Goal: Information Seeking & Learning: Learn about a topic

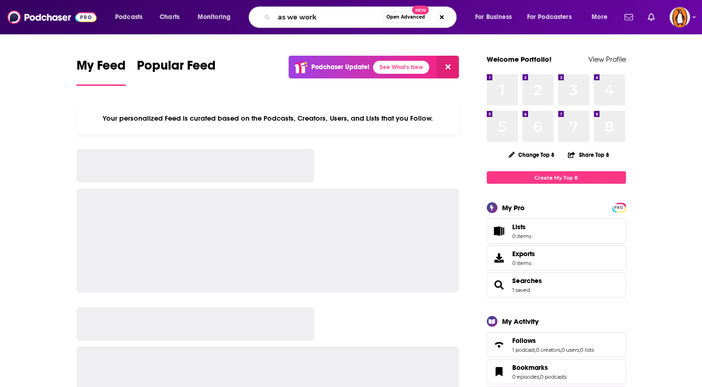
type input "as we work"
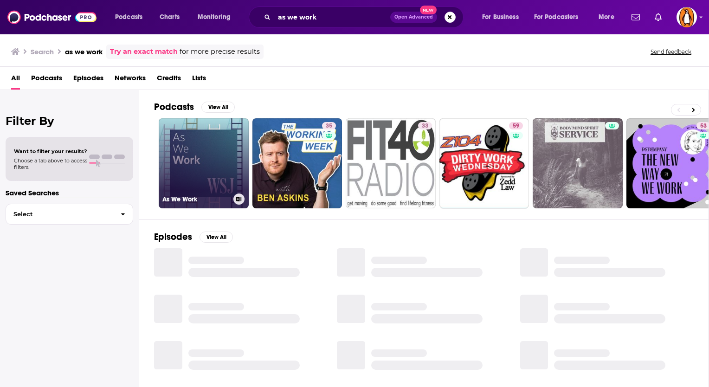
click at [221, 146] on link "As We Work" at bounding box center [204, 163] width 90 height 90
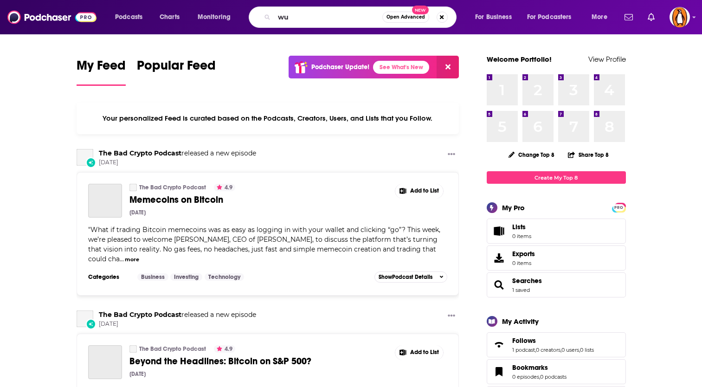
type input "w"
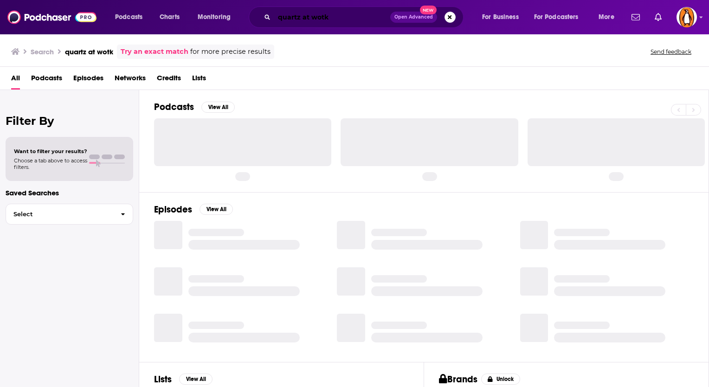
click at [338, 21] on input "quartz at wotk" at bounding box center [332, 17] width 116 height 15
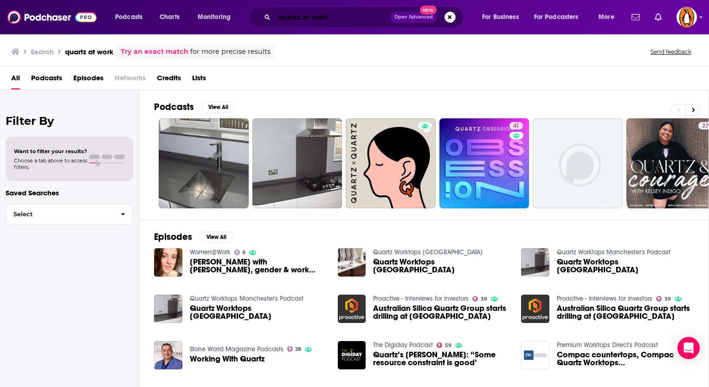
click at [310, 20] on input "quartz at work" at bounding box center [332, 17] width 116 height 15
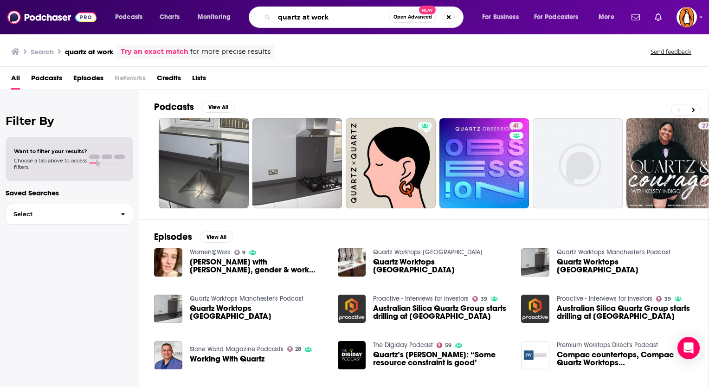
click at [310, 20] on input "quartz at work" at bounding box center [331, 17] width 115 height 15
type input "how i built this"
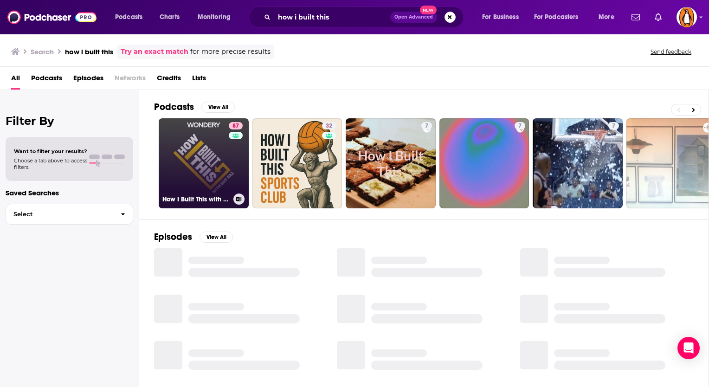
click at [208, 161] on link "87 How I Built This with Guy Raz" at bounding box center [204, 163] width 90 height 90
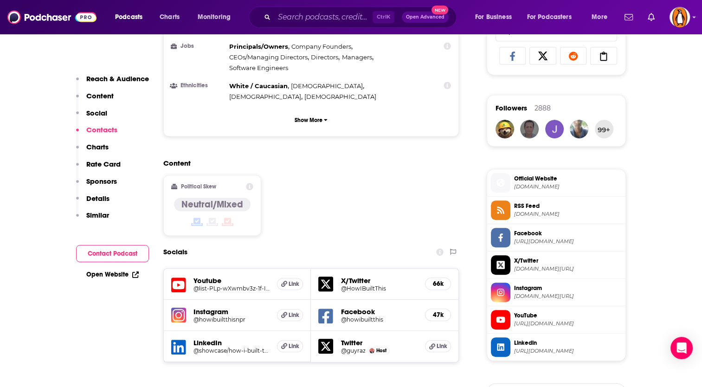
scroll to position [850, 0]
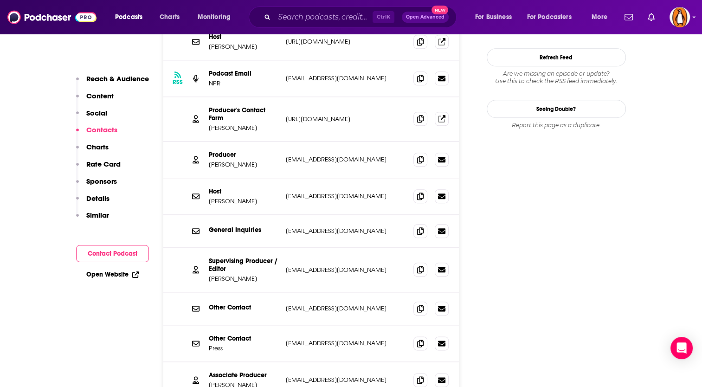
scroll to position [618, 0]
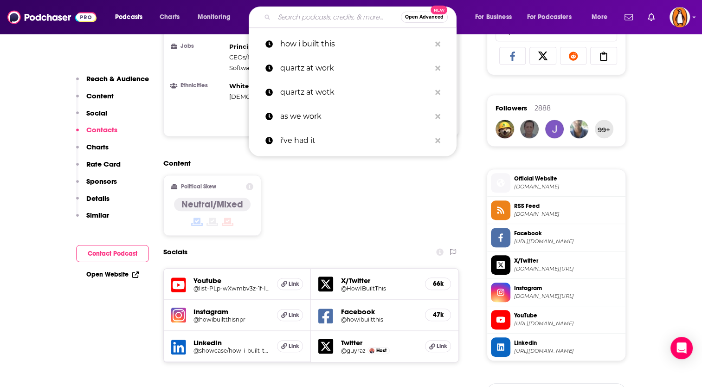
click at [366, 17] on input "Search podcasts, credits, & more..." at bounding box center [337, 17] width 127 height 15
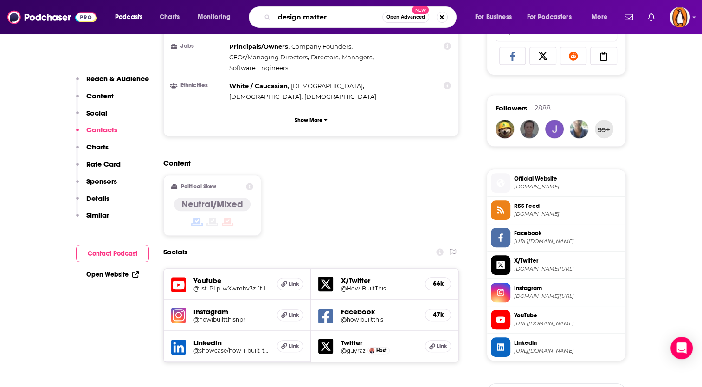
type input "design matters"
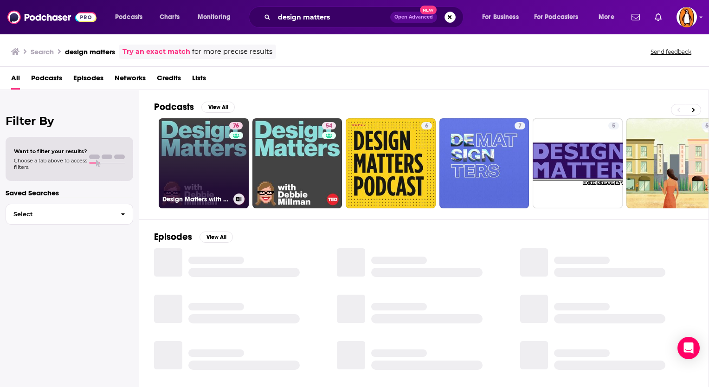
click at [213, 162] on link "76 Design Matters with Debbie Millman" at bounding box center [204, 163] width 90 height 90
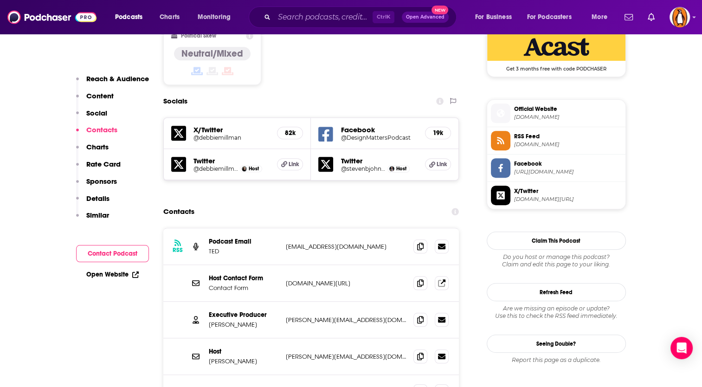
scroll to position [850, 0]
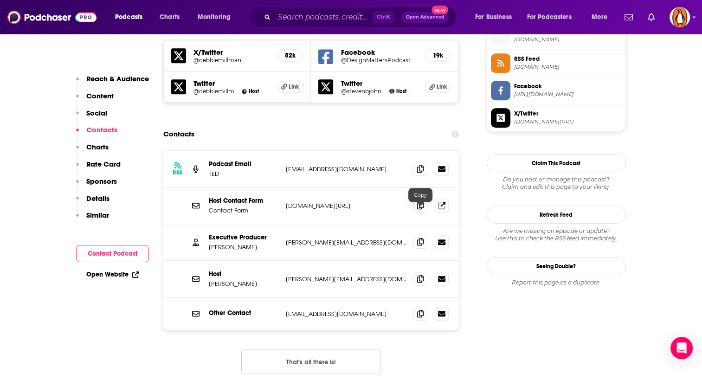
click at [417, 238] on icon at bounding box center [420, 241] width 6 height 7
click at [419, 238] on icon at bounding box center [420, 241] width 6 height 7
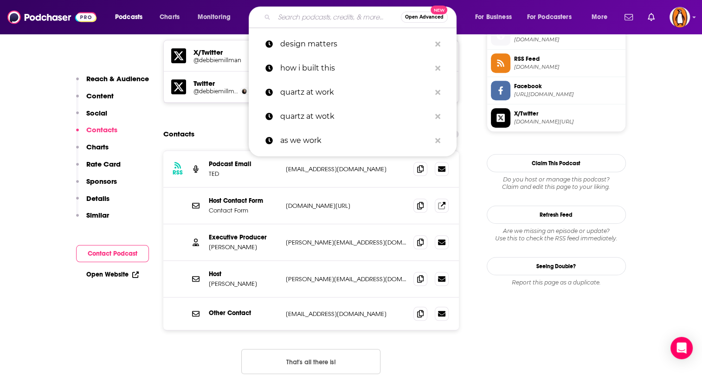
click at [289, 13] on input "Search podcasts, credits, & more..." at bounding box center [337, 17] width 127 height 15
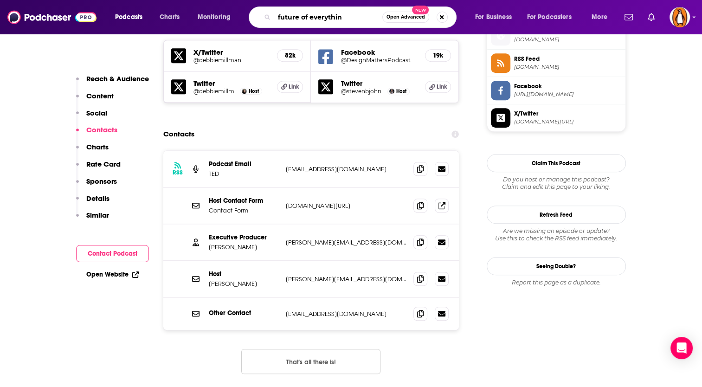
type input "future of everything"
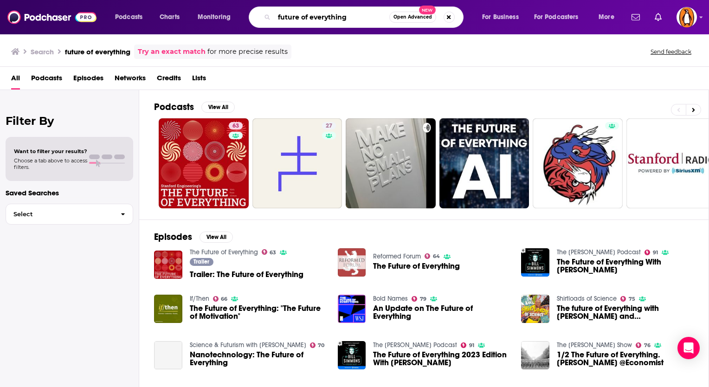
click at [364, 18] on input "future of everything" at bounding box center [331, 17] width 115 height 15
type input "future of everything wsj"
